Goal: Task Accomplishment & Management: Complete application form

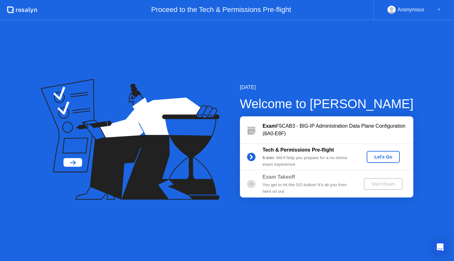
click at [380, 159] on div "Let's Go" at bounding box center [383, 157] width 28 height 5
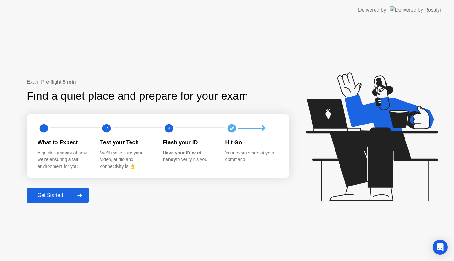
click at [65, 193] on div "Get Started" at bounding box center [50, 196] width 43 height 6
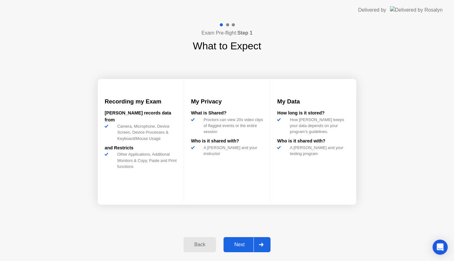
click at [235, 237] on button "Next" at bounding box center [246, 244] width 47 height 15
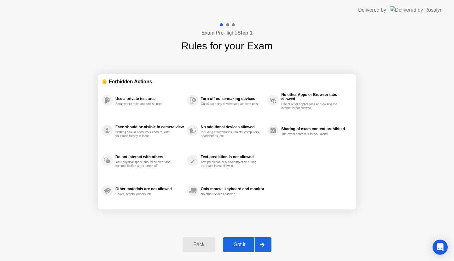
click at [242, 242] on div "Got it" at bounding box center [240, 245] width 30 height 6
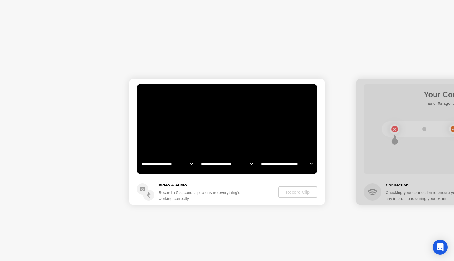
select select "**********"
select select "*******"
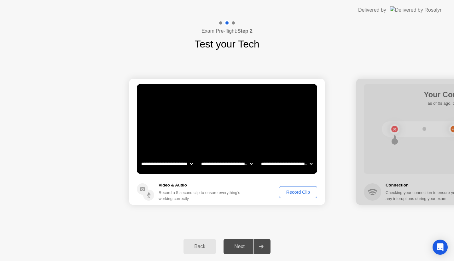
click at [244, 244] on div "Next" at bounding box center [239, 247] width 28 height 6
click at [294, 190] on div "Record Clip" at bounding box center [298, 192] width 34 height 5
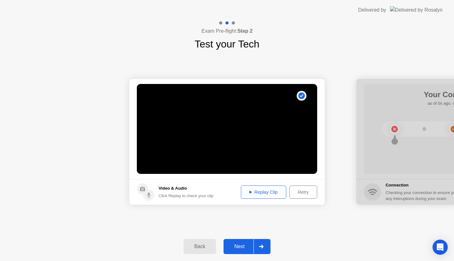
click at [269, 193] on div "Replay Clip" at bounding box center [263, 192] width 41 height 5
click at [249, 246] on div "Next" at bounding box center [239, 247] width 28 height 6
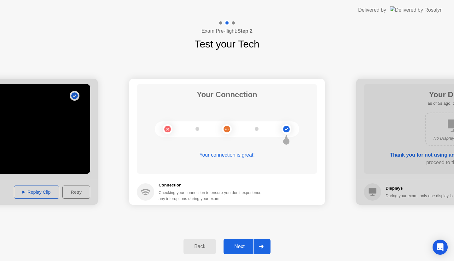
click at [261, 245] on div at bounding box center [260, 247] width 15 height 14
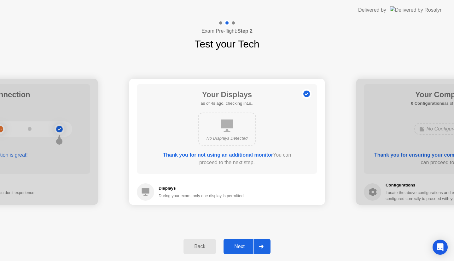
click at [261, 245] on div at bounding box center [260, 247] width 15 height 14
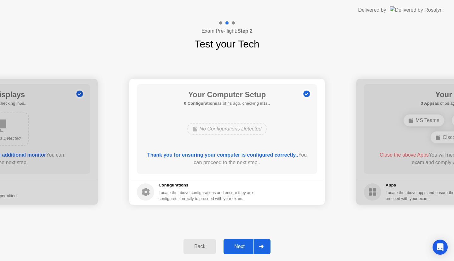
click at [261, 245] on div at bounding box center [260, 247] width 15 height 14
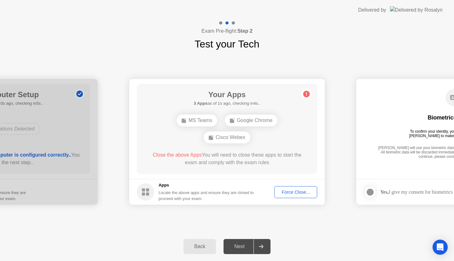
click at [296, 192] on div "Force Close..." at bounding box center [295, 192] width 38 height 5
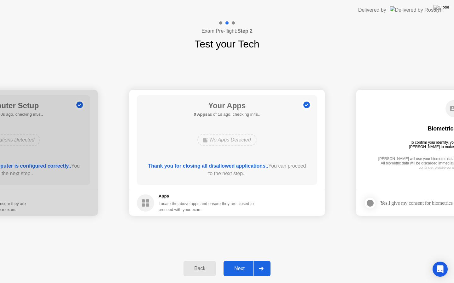
click at [258, 261] on div at bounding box center [260, 269] width 15 height 14
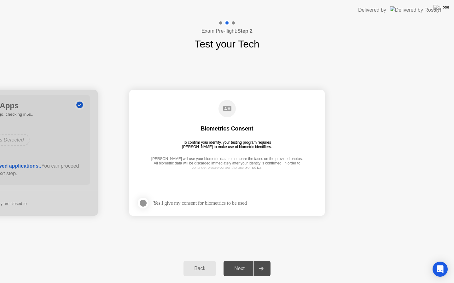
click at [144, 204] on div at bounding box center [143, 204] width 8 height 8
click at [260, 261] on icon at bounding box center [261, 269] width 5 height 4
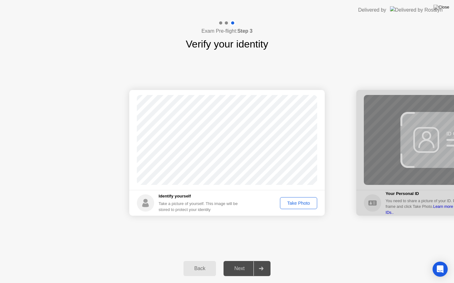
click at [300, 205] on div "Take Photo" at bounding box center [298, 203] width 33 height 5
click at [257, 261] on div at bounding box center [260, 269] width 15 height 14
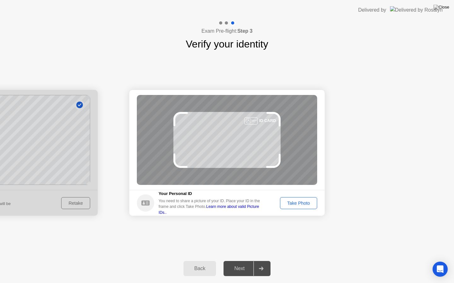
click at [292, 210] on footer "Your Personal ID You need to share a picture of your ID. Place your ID in the f…" at bounding box center [226, 203] width 195 height 26
click at [289, 201] on div "Take Photo" at bounding box center [298, 203] width 33 height 5
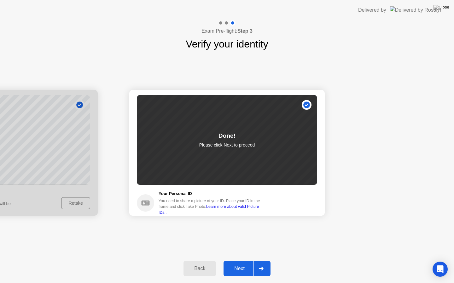
click at [235, 261] on div "Next" at bounding box center [239, 269] width 28 height 6
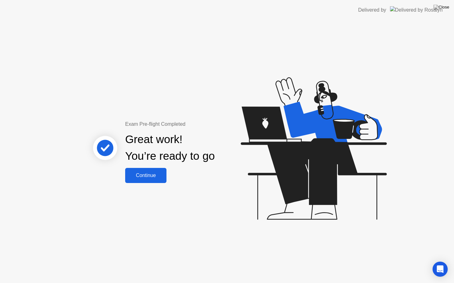
click at [160, 179] on div "Continue" at bounding box center [145, 176] width 37 height 6
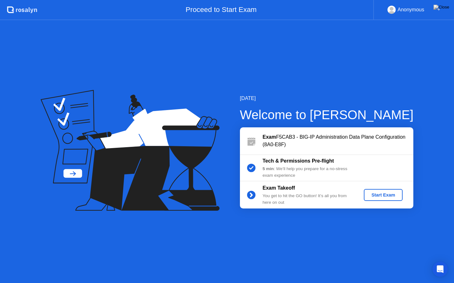
click at [376, 195] on div "Start Exam" at bounding box center [383, 195] width 34 height 5
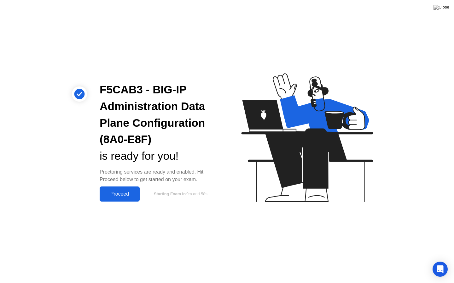
click at [127, 192] on div "Proceed" at bounding box center [119, 194] width 36 height 6
